Goal: Information Seeking & Learning: Learn about a topic

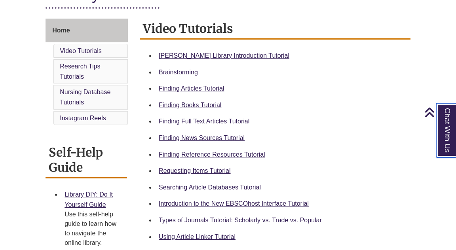
scroll to position [210, 0]
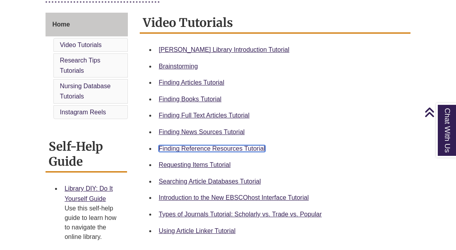
click at [223, 147] on link "Finding Reference Resources Tutorial" at bounding box center [212, 148] width 106 height 7
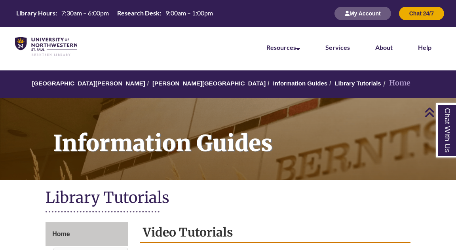
scroll to position [183, 0]
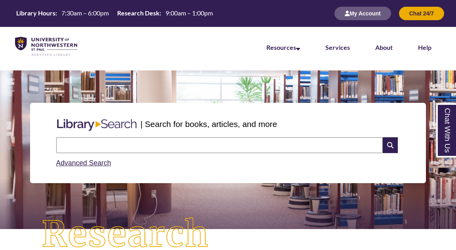
click at [222, 144] on input "text" at bounding box center [219, 145] width 326 height 16
type input "**********"
click at [386, 144] on icon at bounding box center [389, 145] width 15 height 16
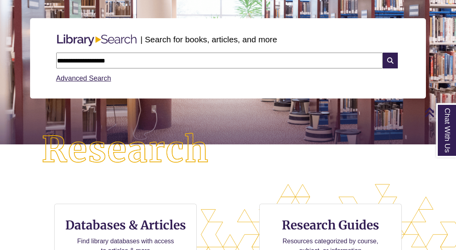
scroll to position [80, 0]
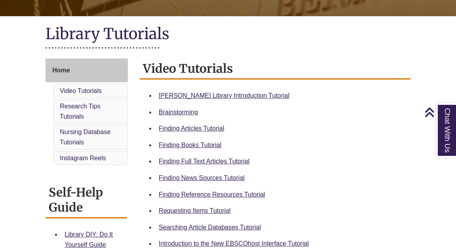
scroll to position [167, 0]
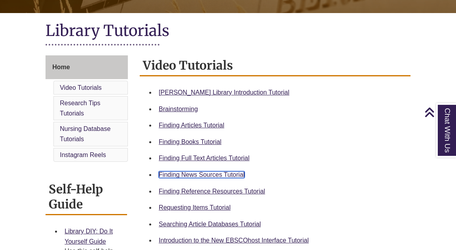
click at [196, 174] on link "Finding News Sources Tutorial" at bounding box center [202, 174] width 86 height 7
